Goal: Information Seeking & Learning: Learn about a topic

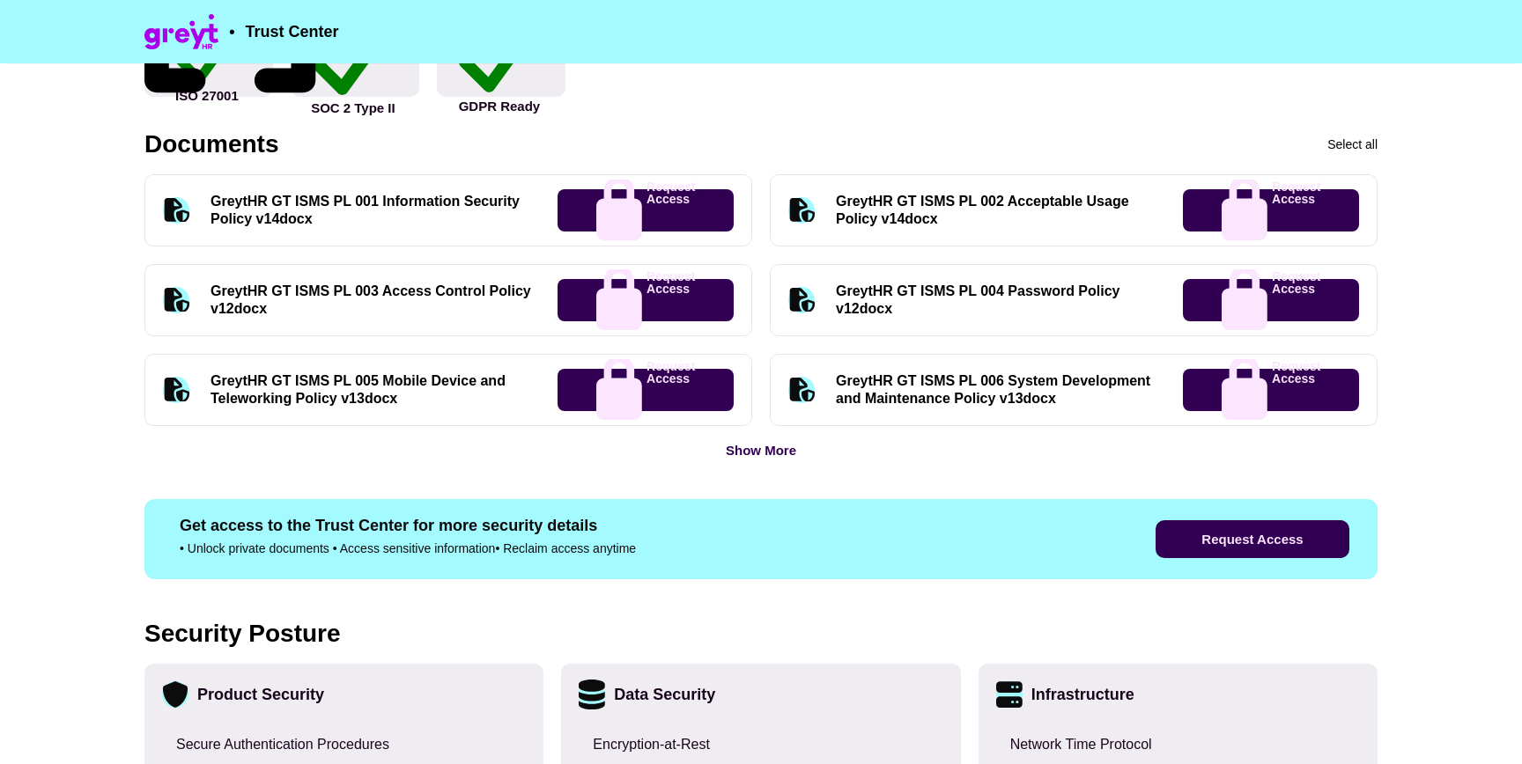
scroll to position [794, 0]
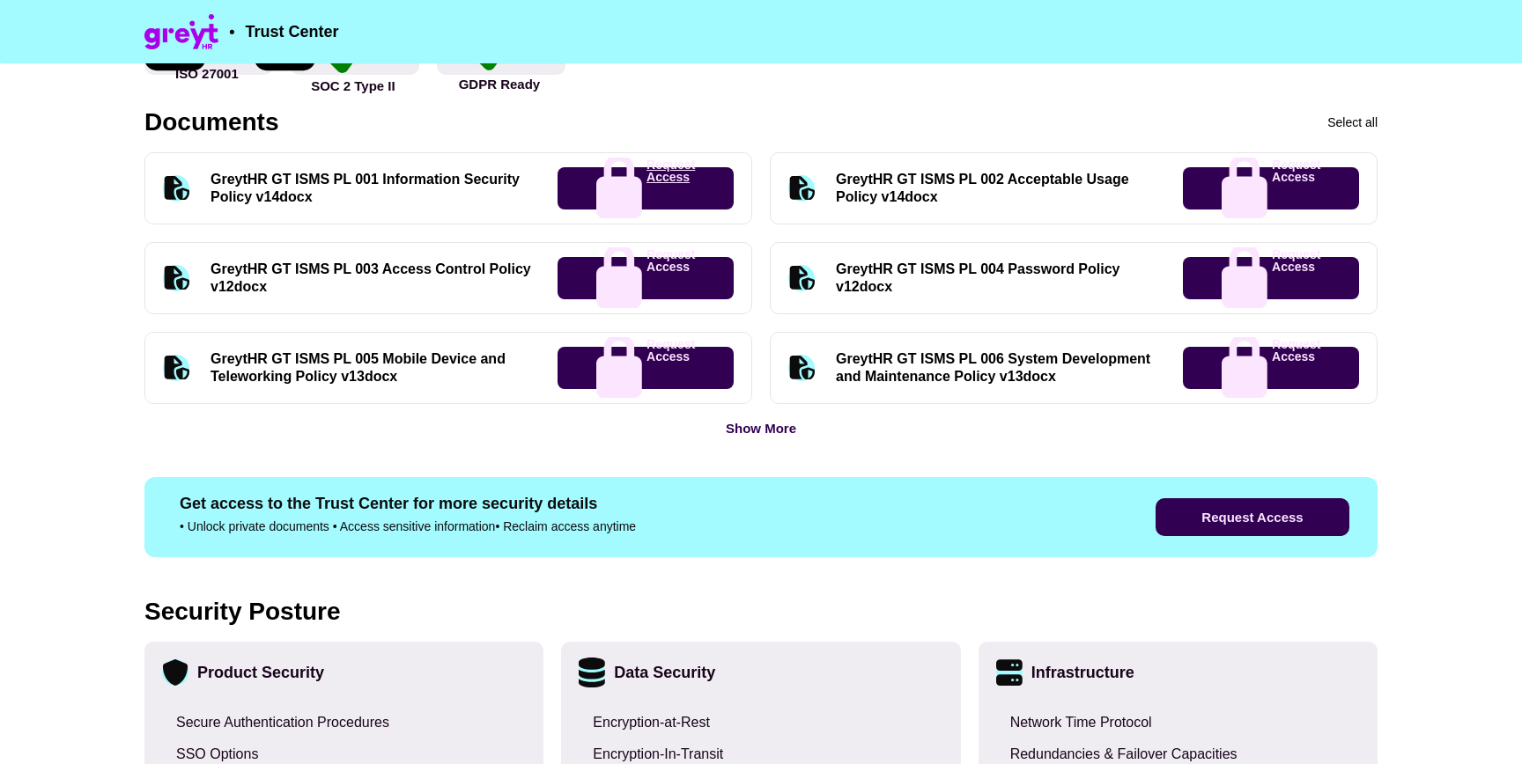
click at [646, 189] on p "Request Access" at bounding box center [670, 189] width 48 height 61
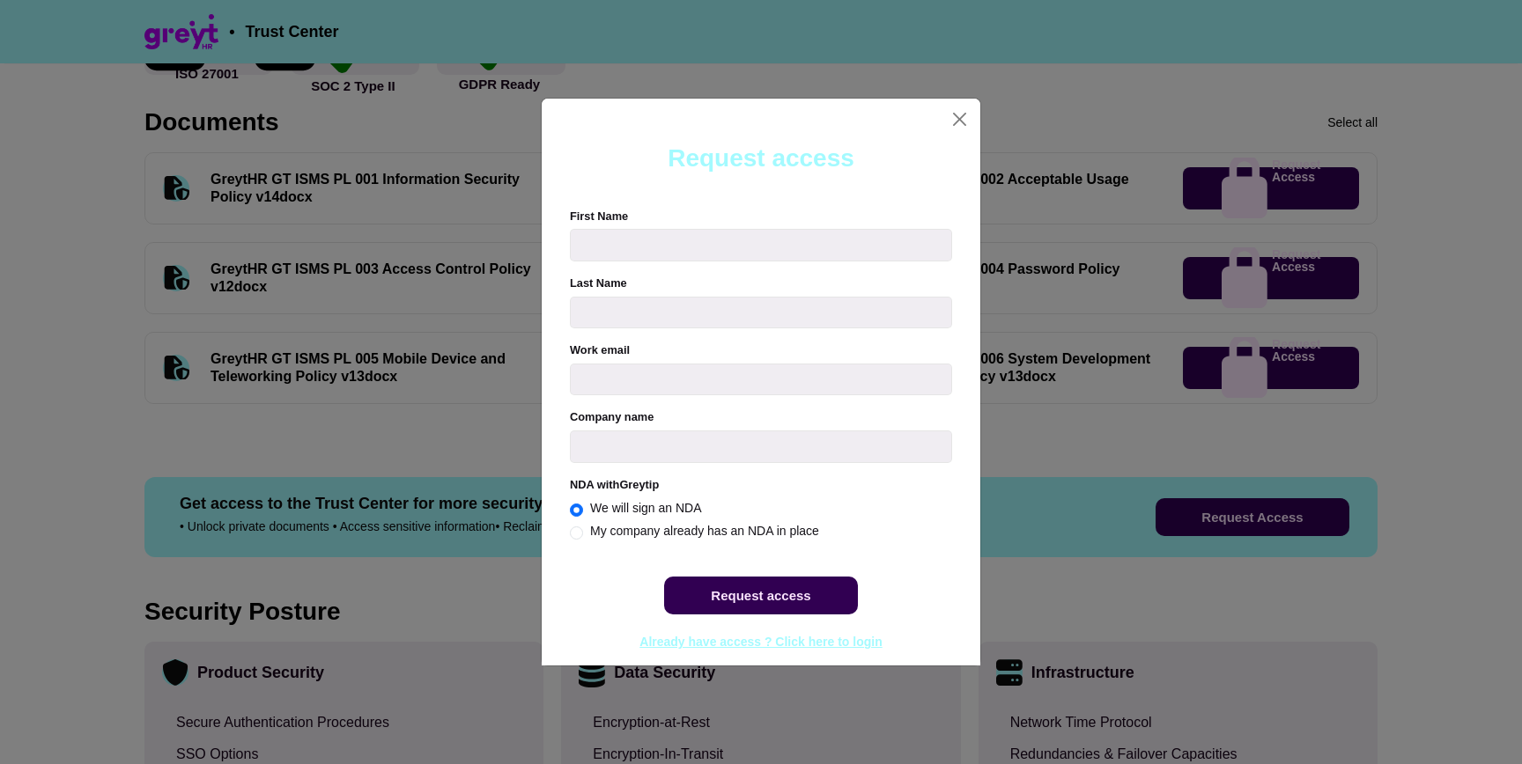
radio input "true"
click at [965, 118] on button "Close" at bounding box center [959, 119] width 27 height 27
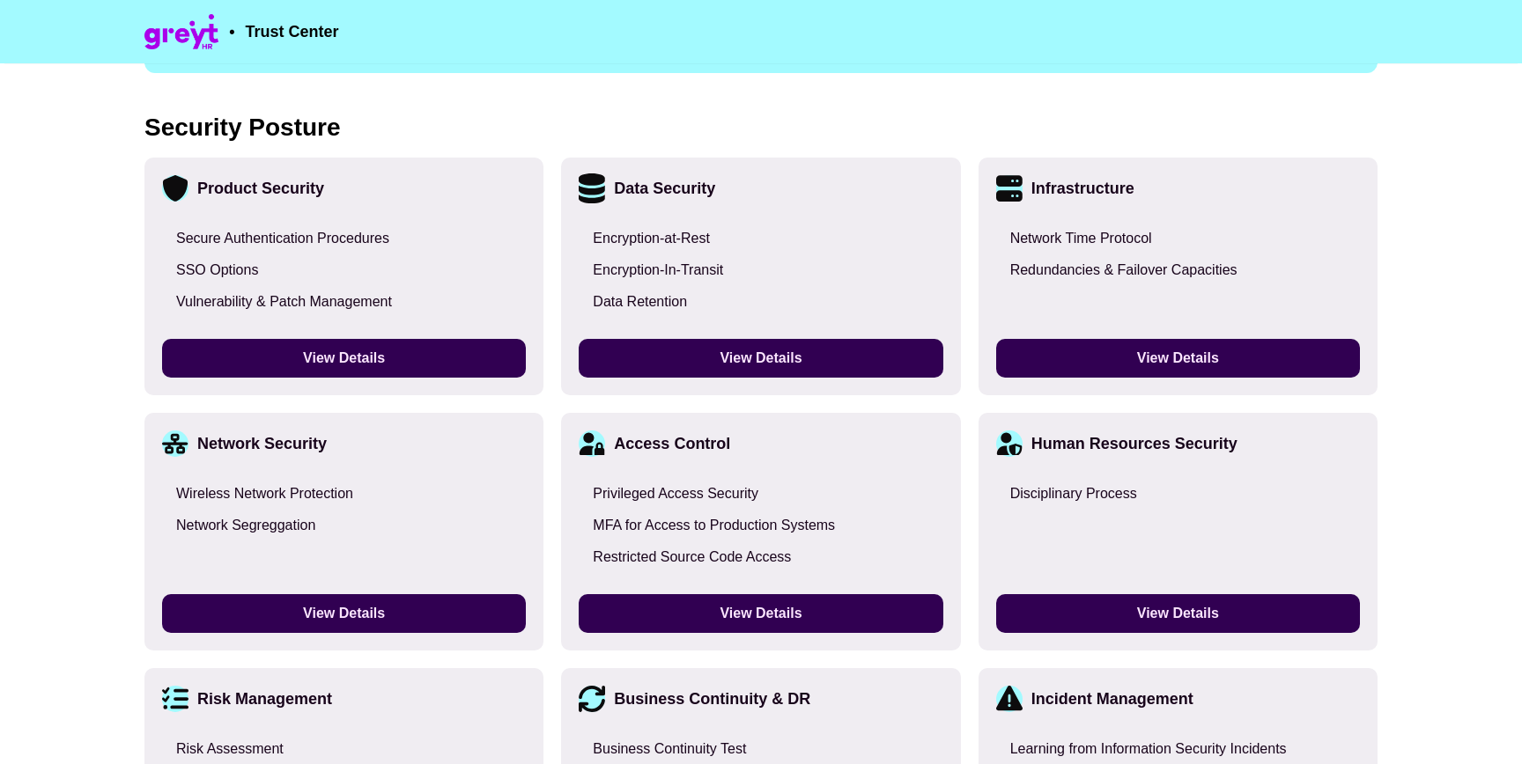
scroll to position [1308, 0]
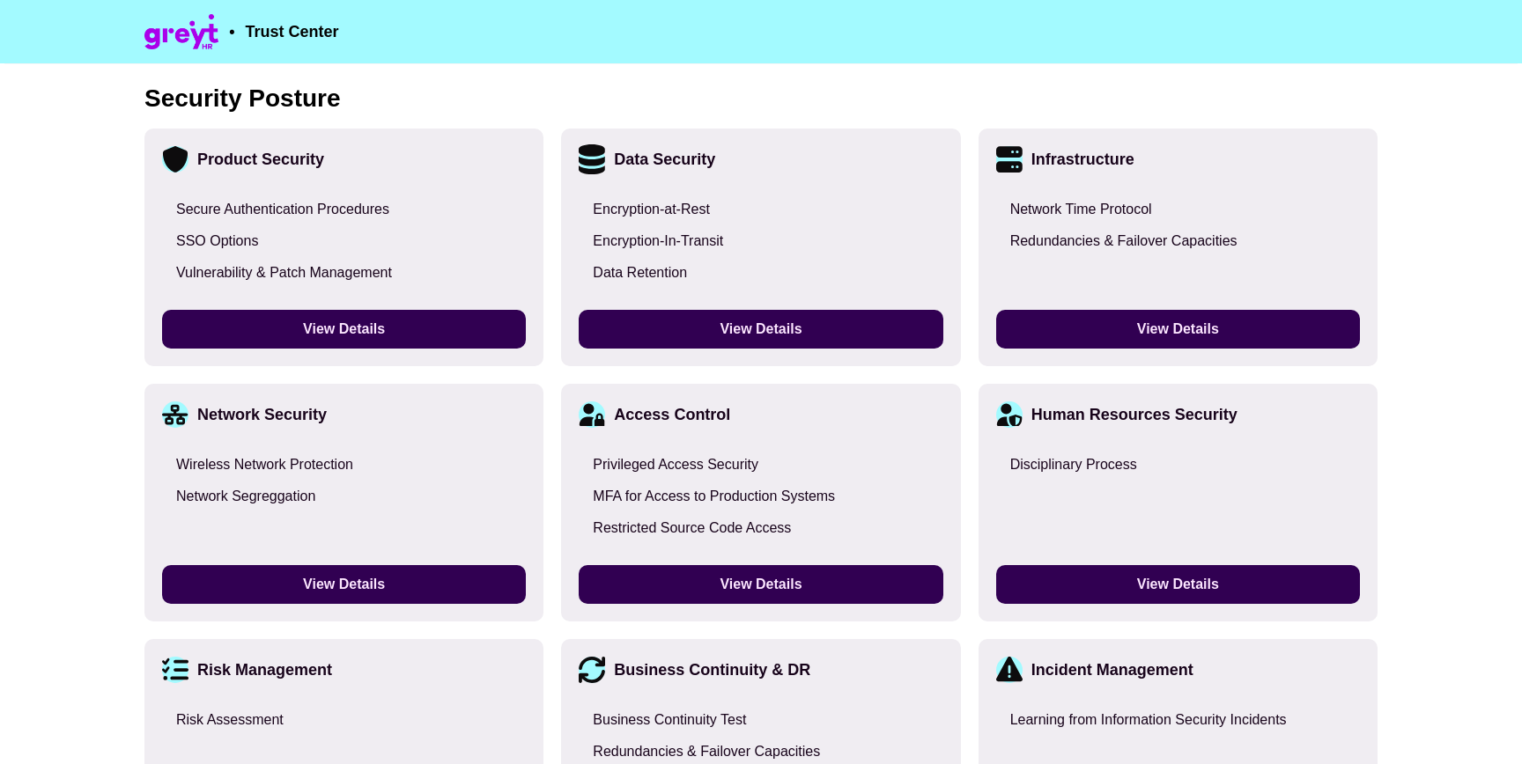
click at [638, 275] on div "Data Retention" at bounding box center [640, 273] width 94 height 18
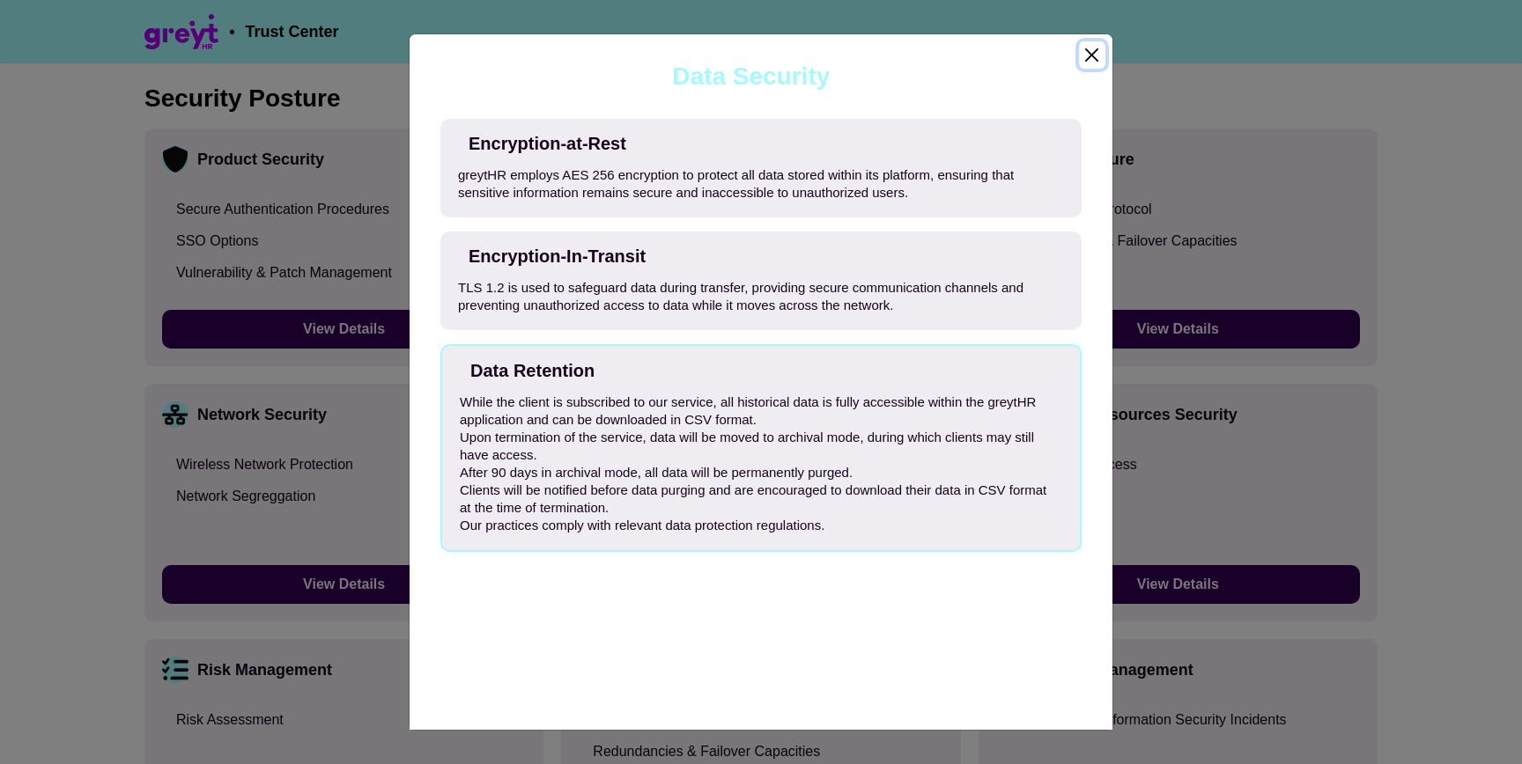
click at [1090, 55] on button "Close" at bounding box center [1092, 54] width 26 height 27
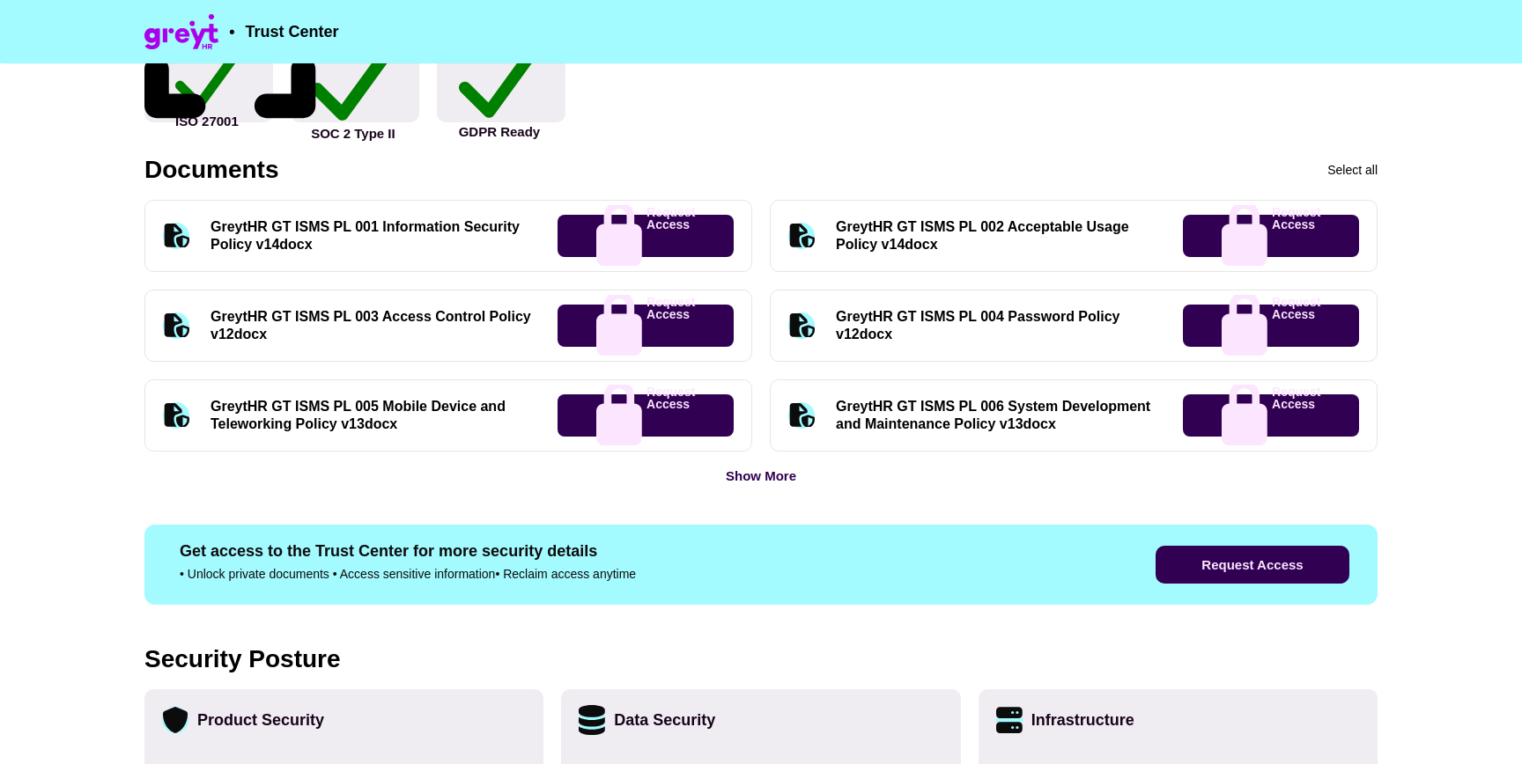
scroll to position [764, 0]
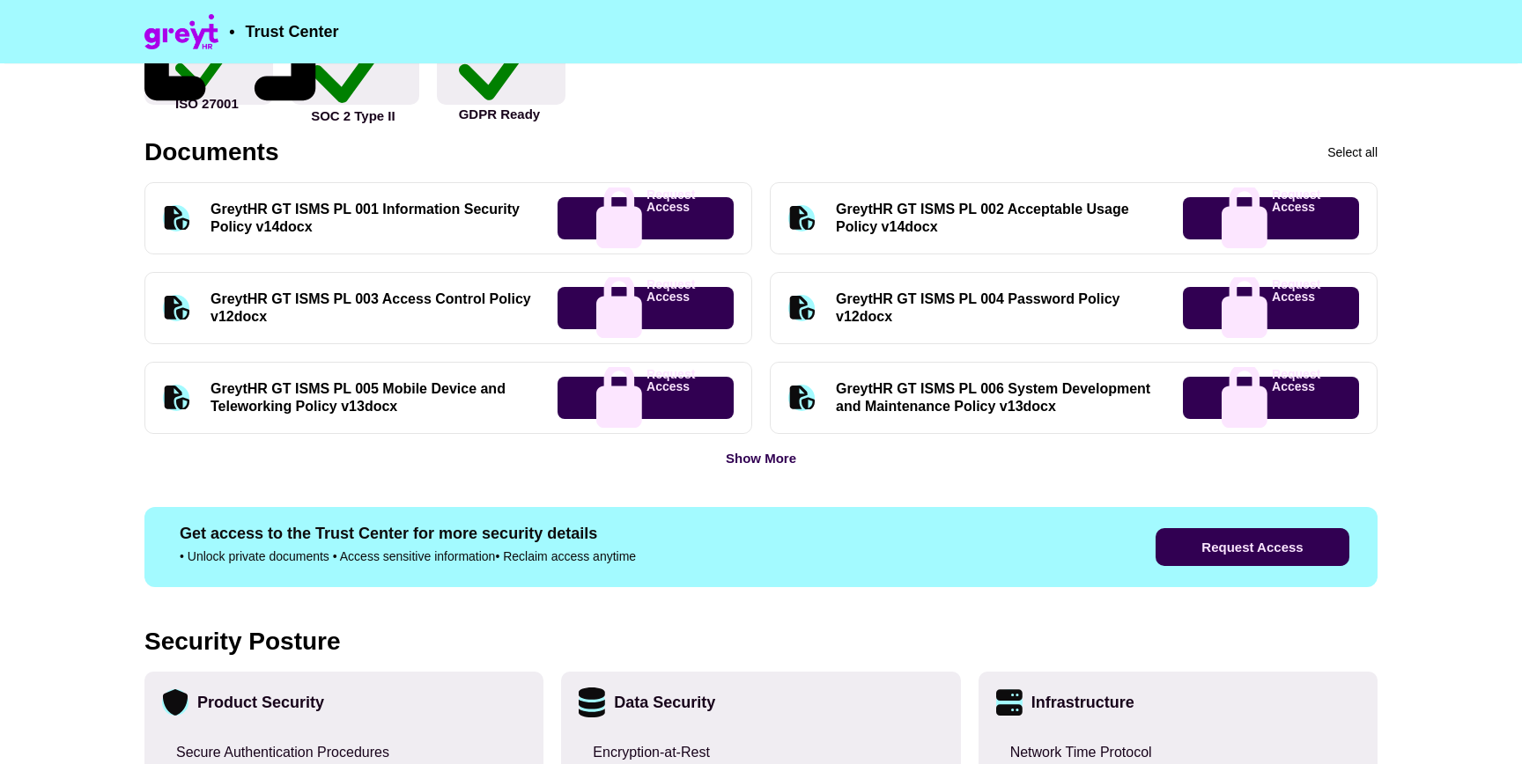
click at [760, 457] on div "Show More" at bounding box center [761, 458] width 70 height 13
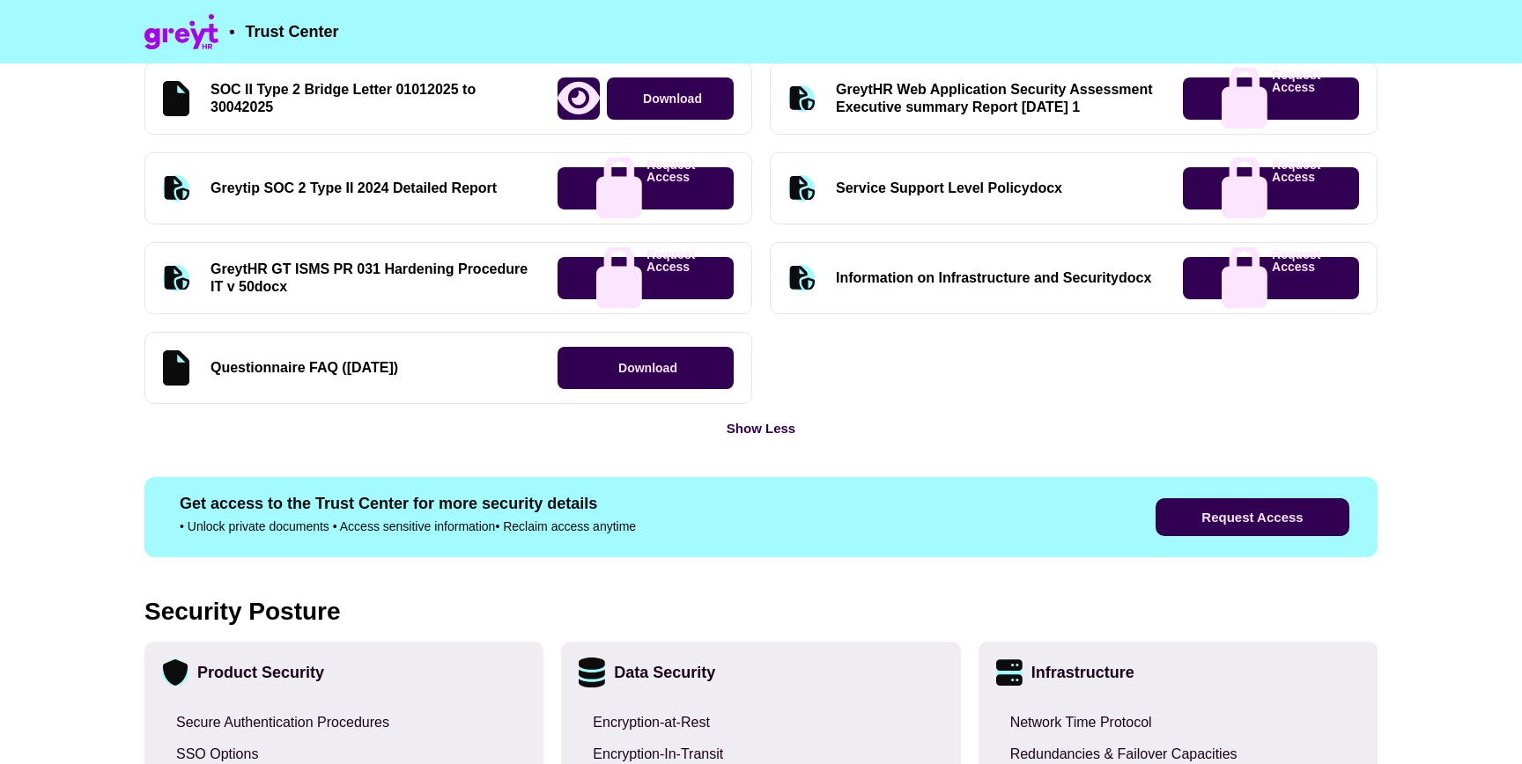
click at [772, 429] on div "Show Less" at bounding box center [760, 428] width 69 height 13
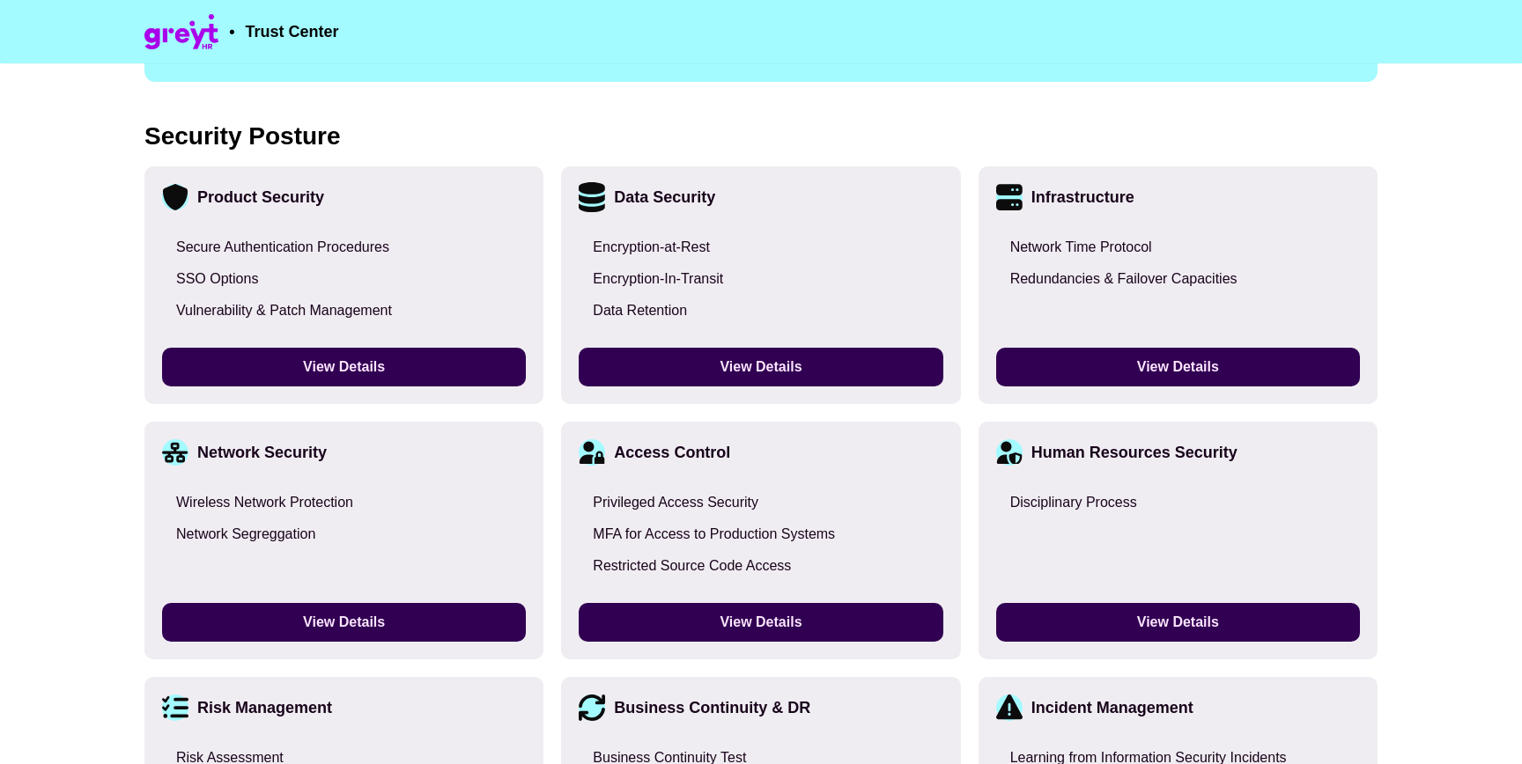
scroll to position [1334, 0]
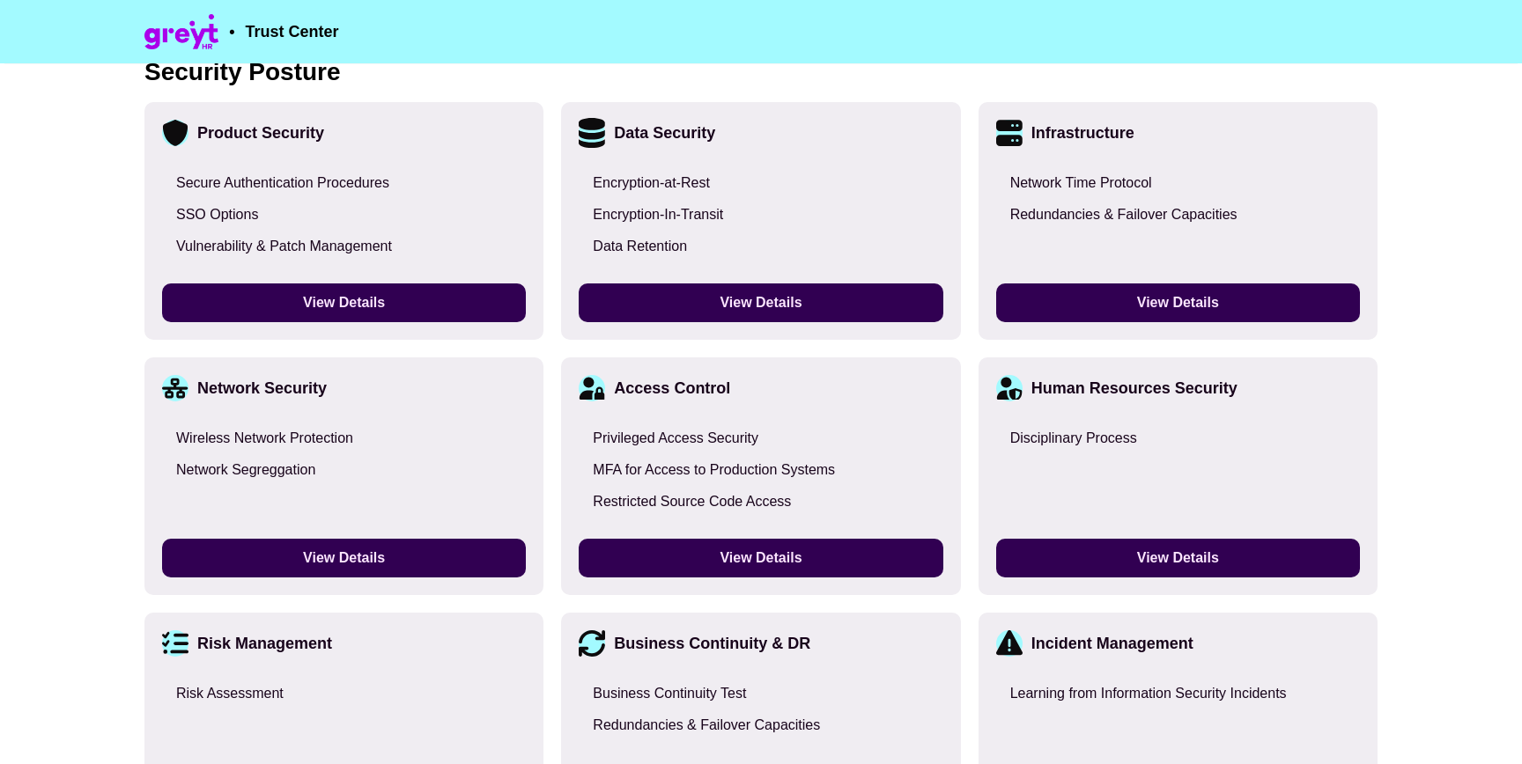
click at [400, 291] on button "View Details" at bounding box center [344, 303] width 364 height 39
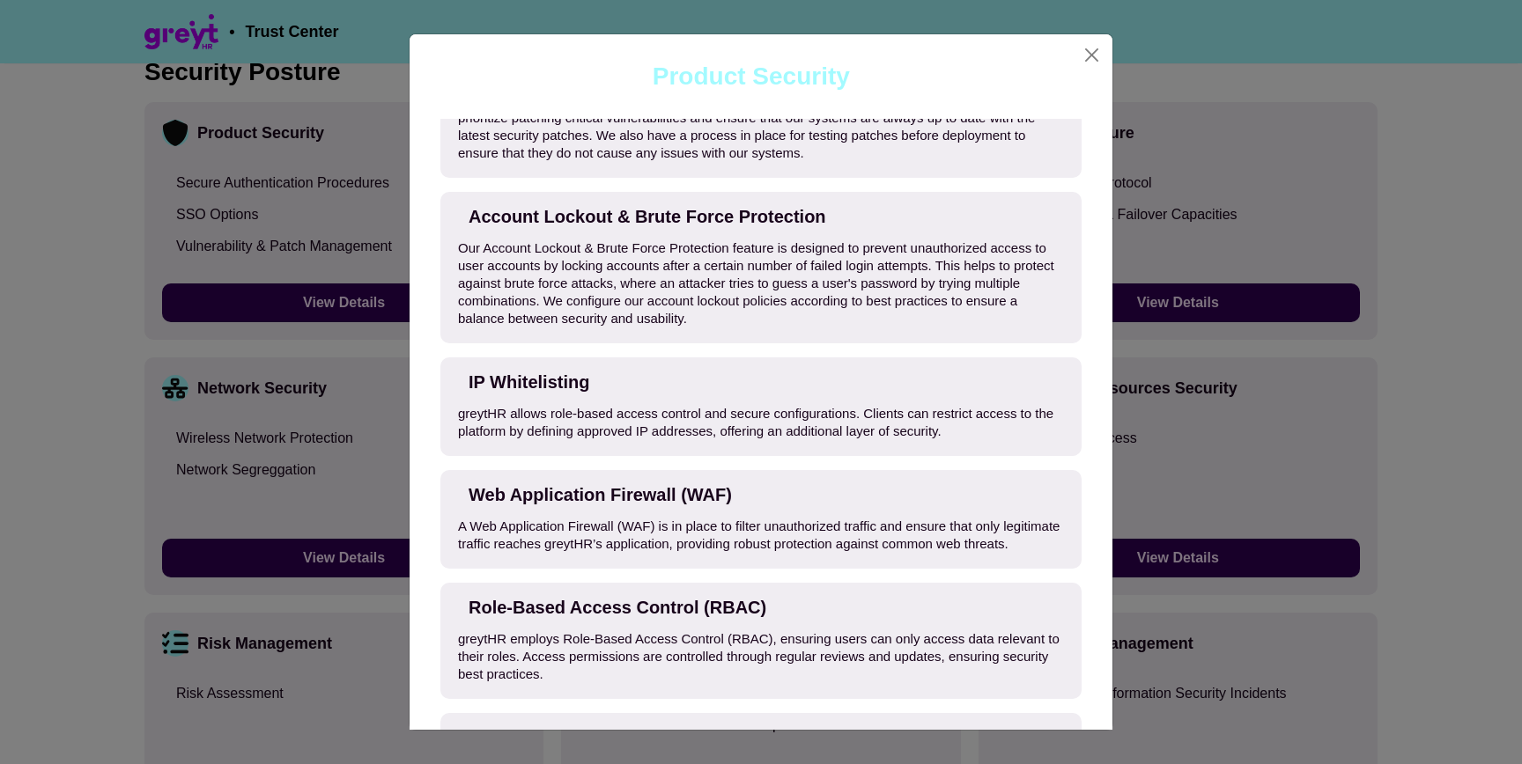
scroll to position [0, 0]
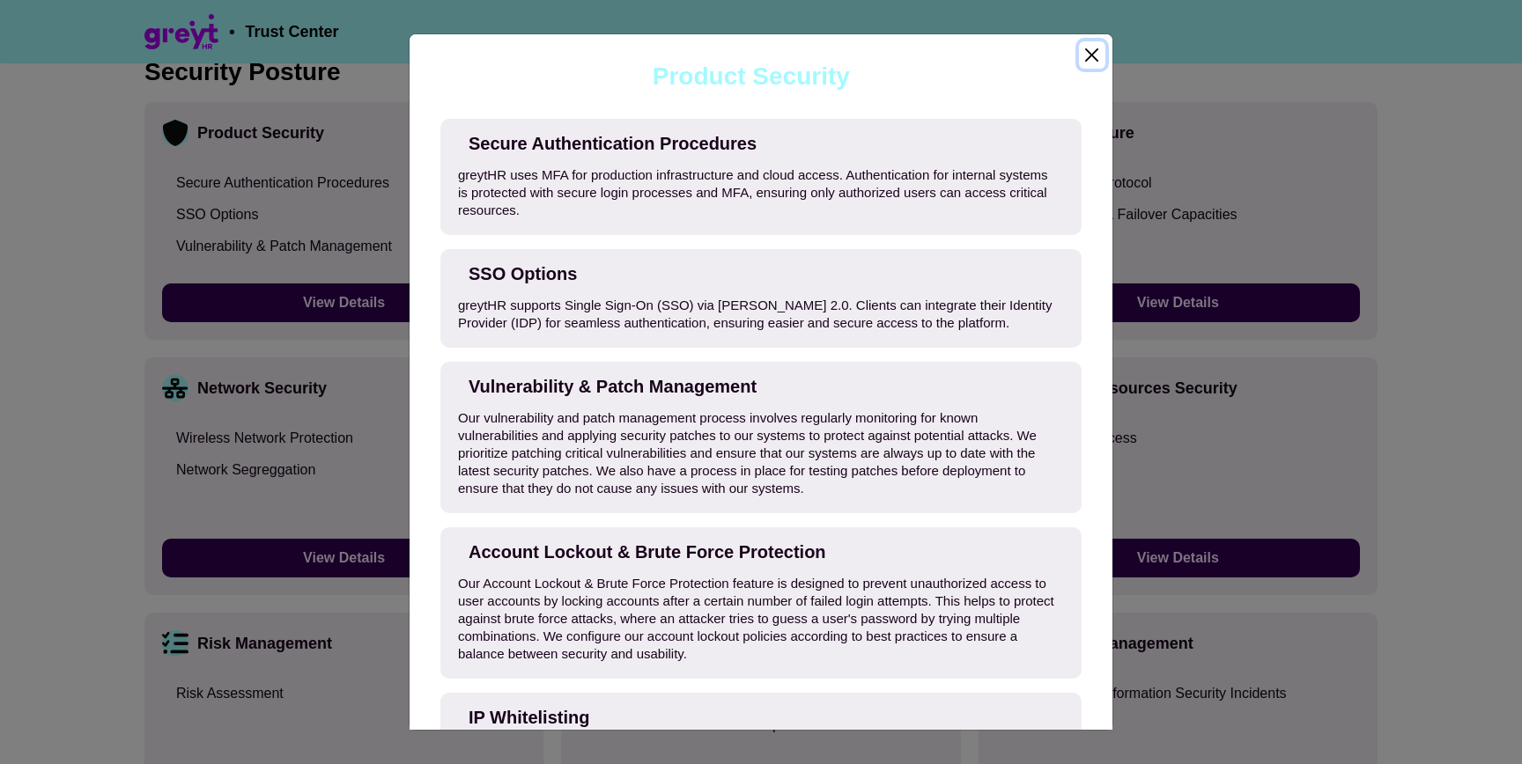
click at [1091, 56] on button "Close" at bounding box center [1092, 54] width 26 height 27
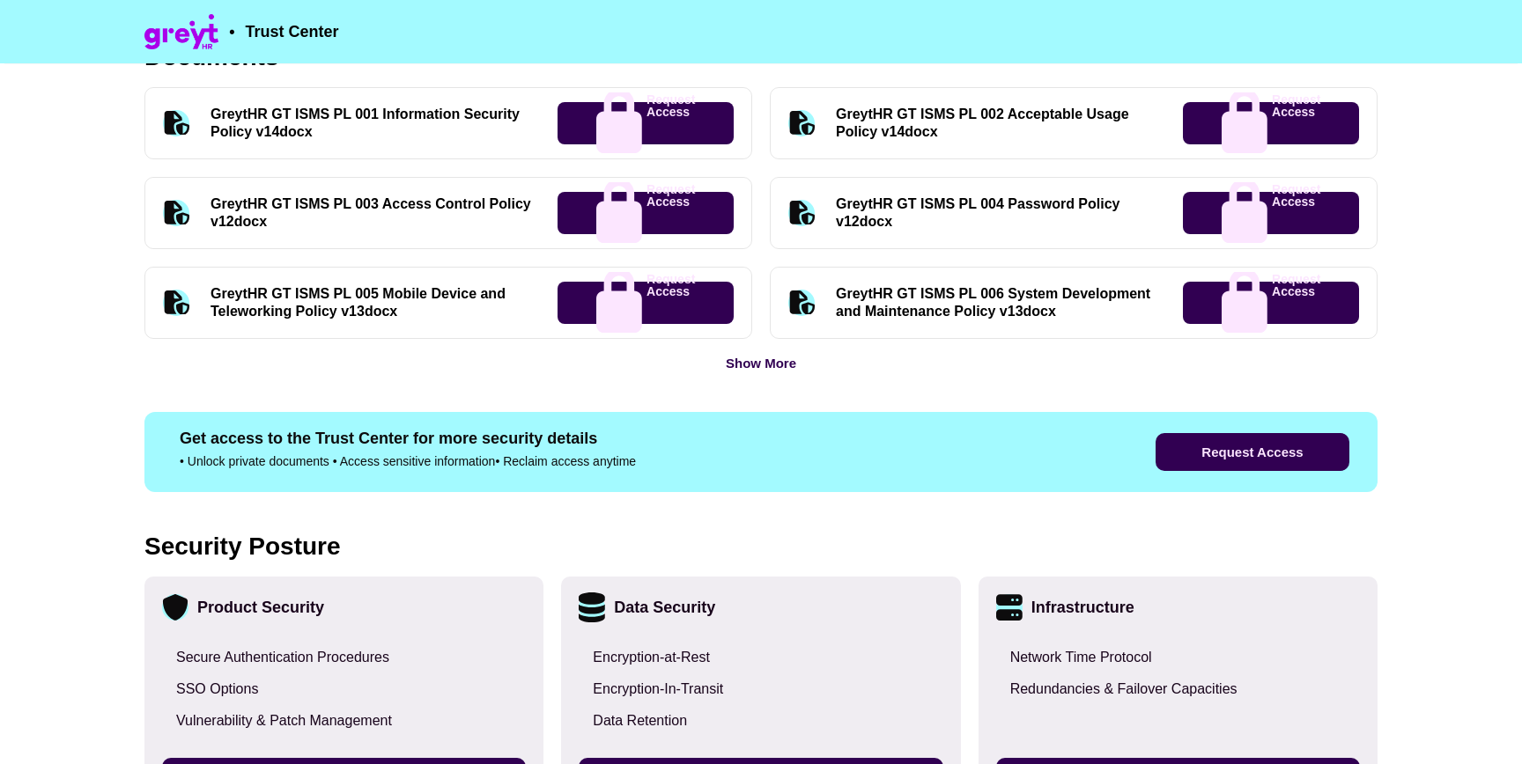
scroll to position [313, 0]
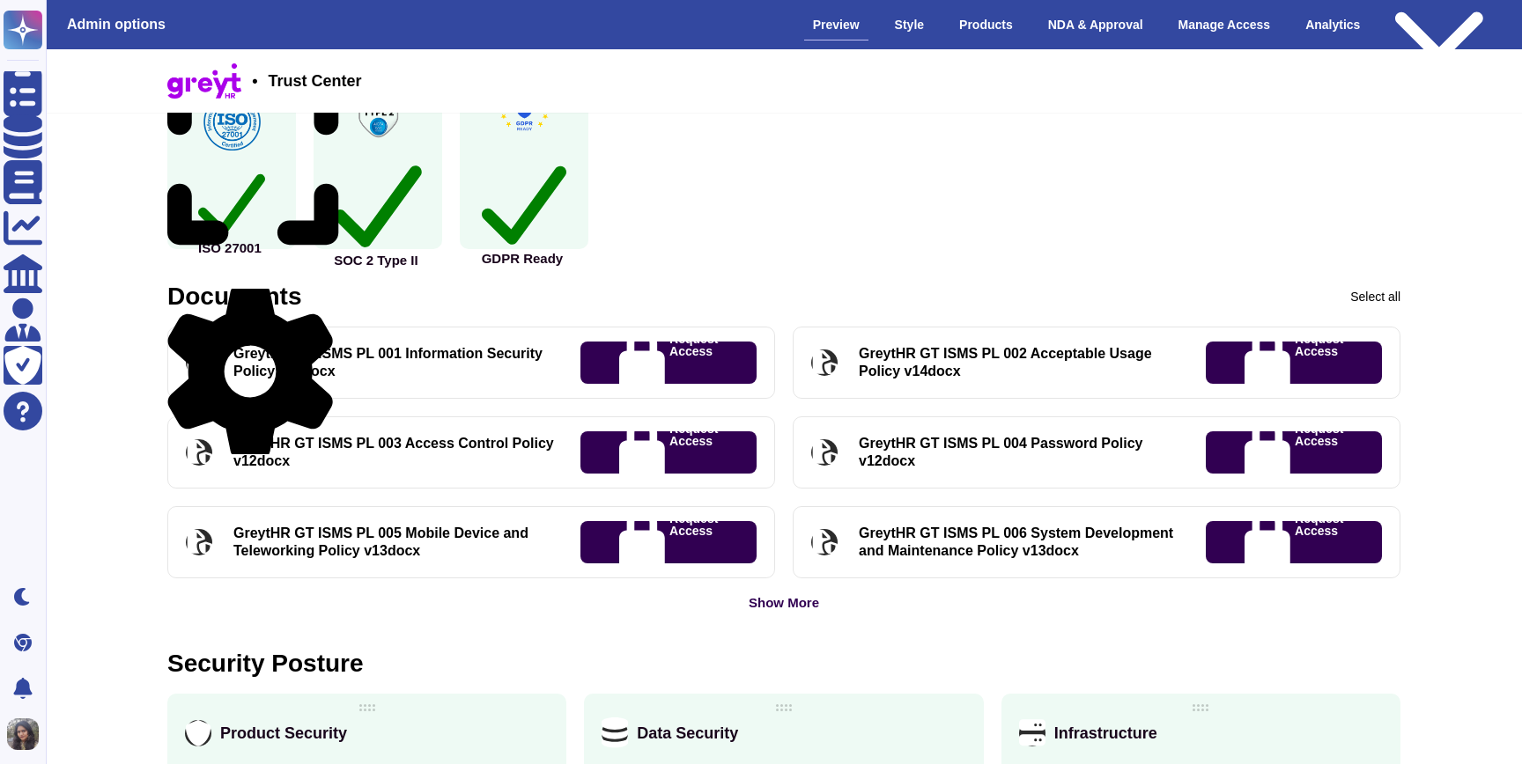
scroll to position [576, 0]
